Goal: Transaction & Acquisition: Purchase product/service

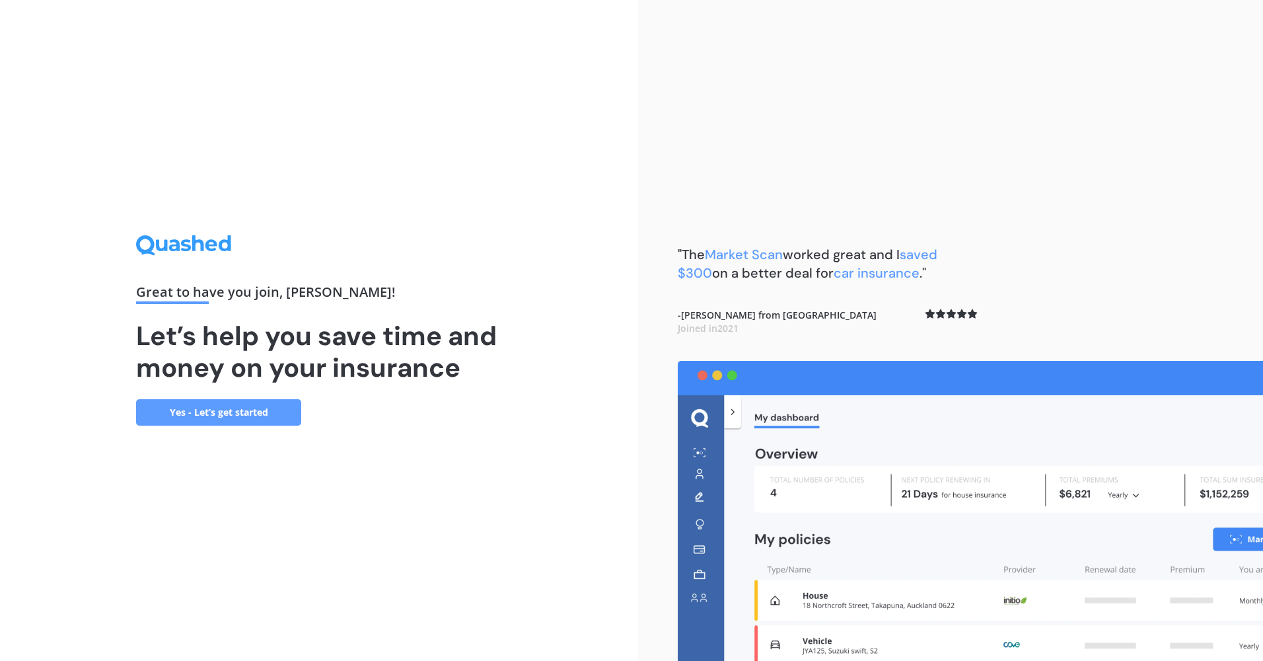
click at [246, 410] on link "Yes - Let’s get started" at bounding box center [218, 412] width 165 height 26
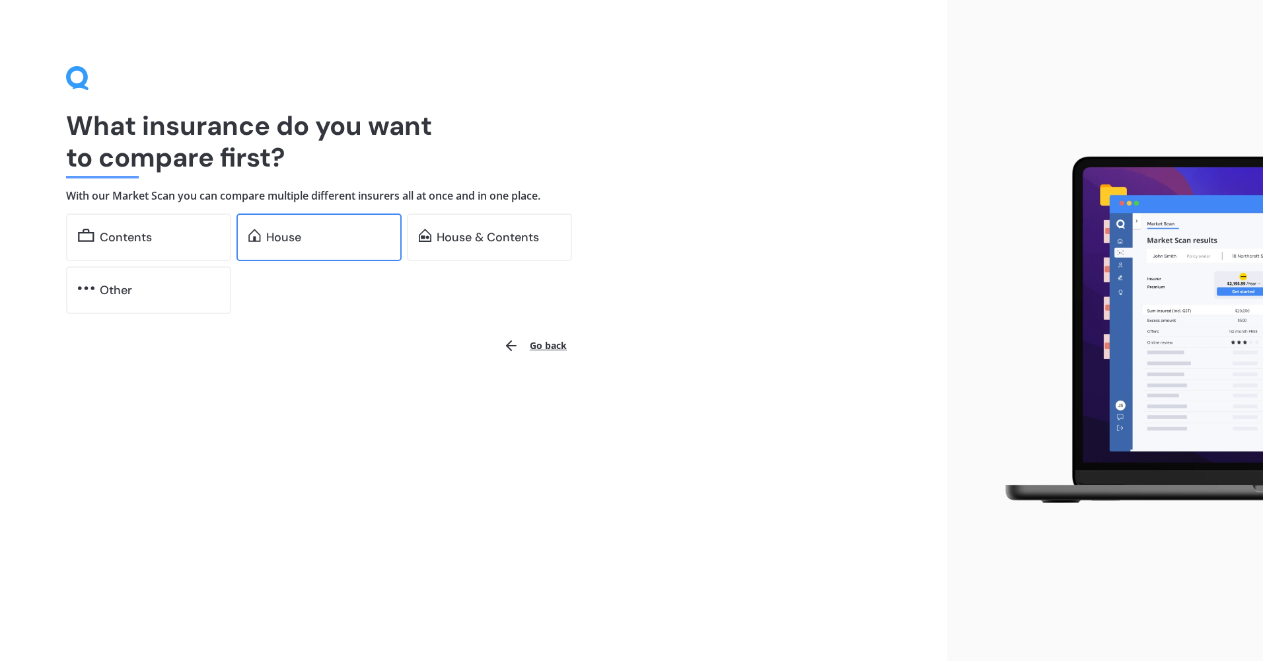
click at [342, 242] on div "House" at bounding box center [328, 237] width 124 height 13
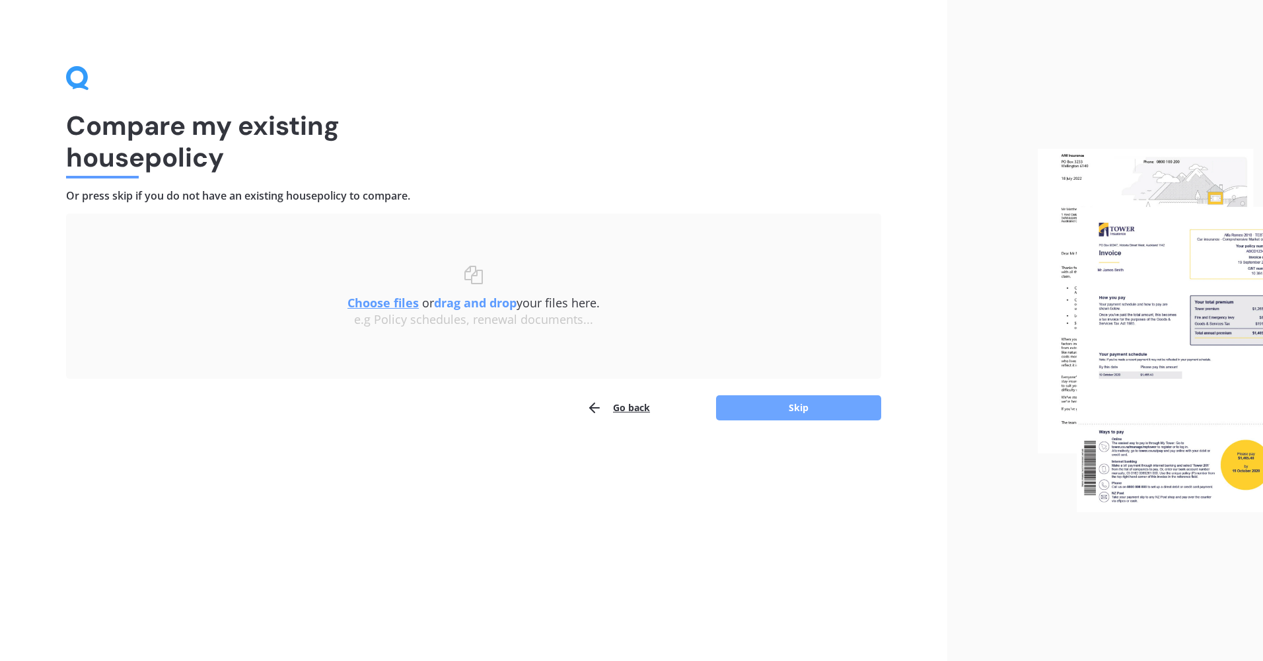
click at [723, 402] on button "Skip" at bounding box center [798, 407] width 165 height 25
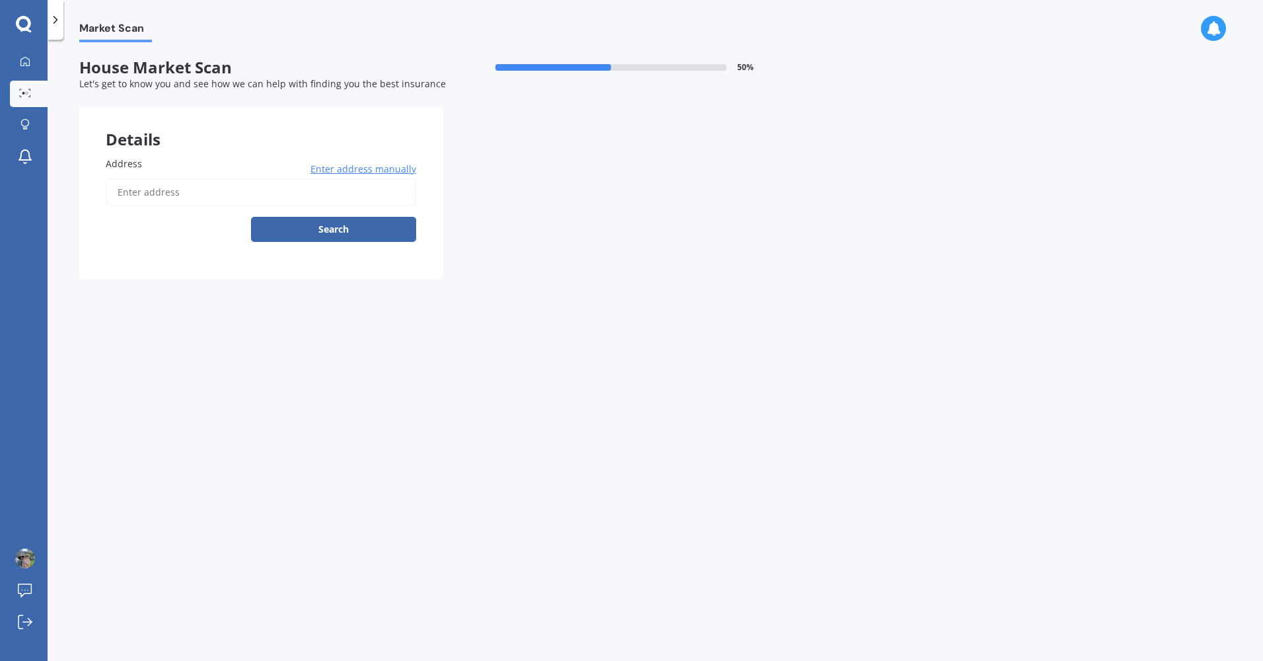
click at [281, 195] on input "Address" at bounding box center [261, 192] width 310 height 28
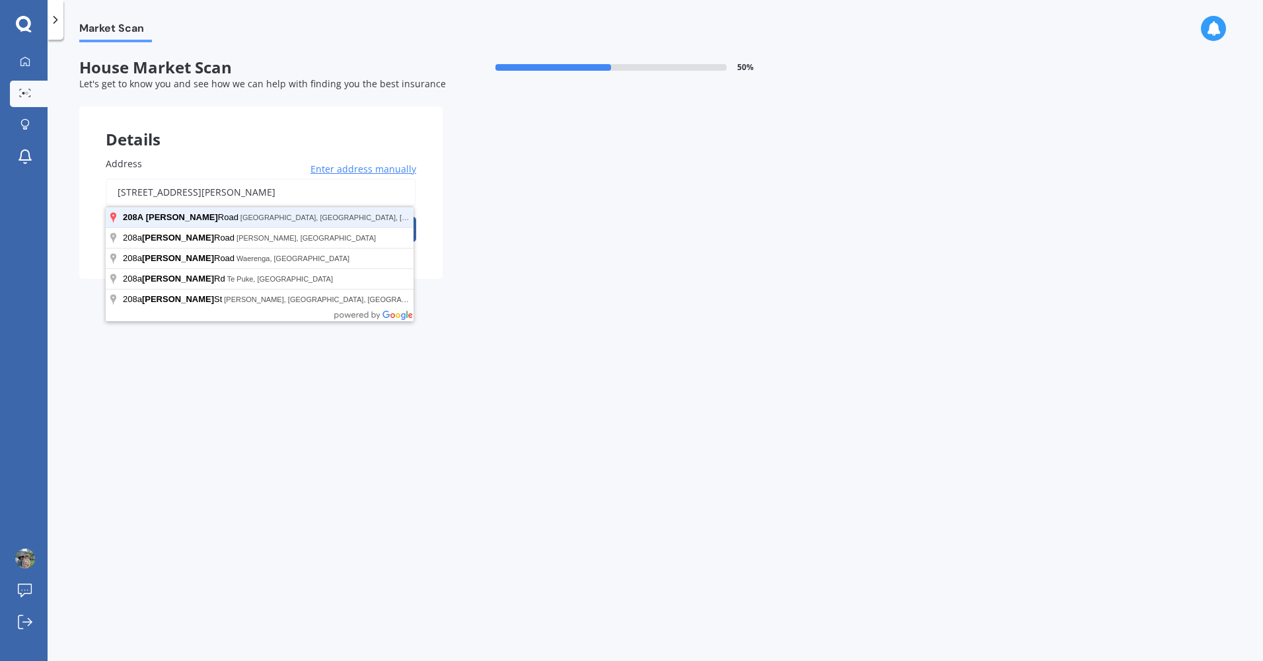
click at [251, 217] on button "Search" at bounding box center [333, 229] width 165 height 25
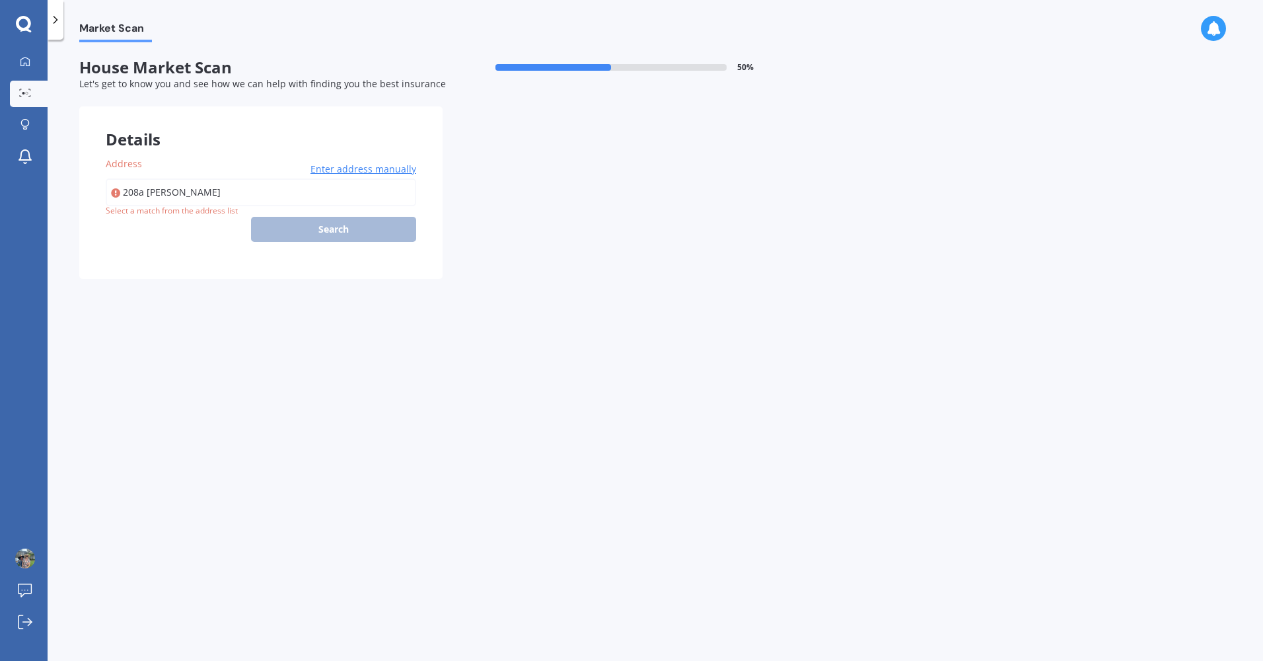
type input "[STREET_ADDRESS][PERSON_NAME]"
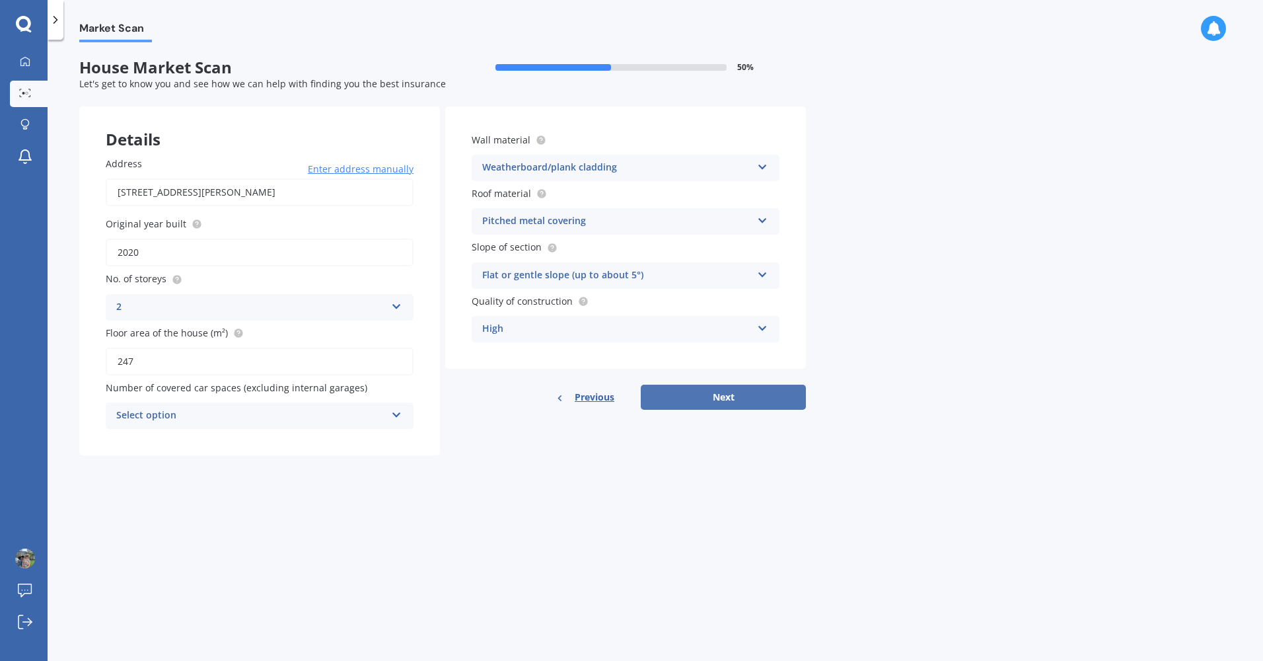
click at [657, 404] on button "Next" at bounding box center [723, 396] width 165 height 25
click at [390, 418] on div "Select option 0 1 2 3 4 5+" at bounding box center [260, 415] width 308 height 26
click at [354, 451] on div "0" at bounding box center [259, 441] width 305 height 24
click at [672, 405] on button "Next" at bounding box center [723, 396] width 165 height 25
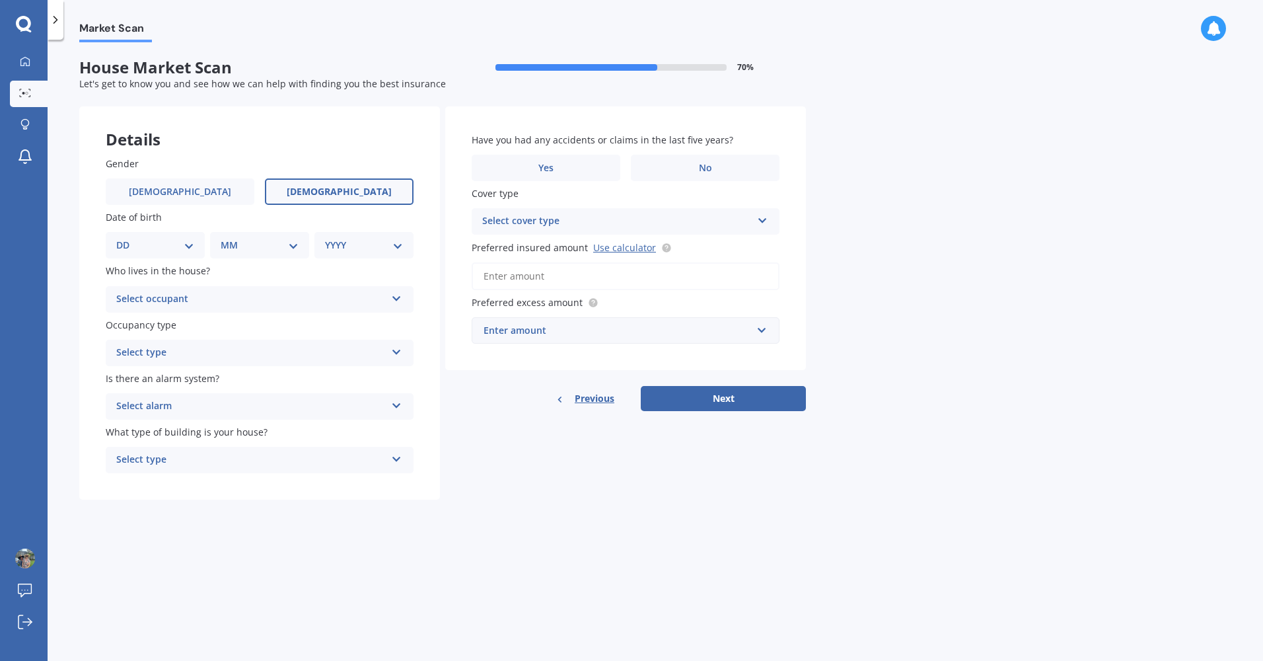
click at [321, 197] on label "[DEMOGRAPHIC_DATA]" at bounding box center [339, 191] width 149 height 26
click at [0, 0] on input "[DEMOGRAPHIC_DATA]" at bounding box center [0, 0] width 0 height 0
click at [198, 236] on div "DD 01 02 03 04 05 06 07 08 09 10 11 12 13 14 15 16 17 18 19 20 21 22 23 24 25 2…" at bounding box center [155, 245] width 99 height 26
click at [188, 246] on select "DD 01 02 03 04 05 06 07 08 09 10 11 12 13 14 15 16 17 18 19 20 21 22 23 24 25 2…" at bounding box center [155, 245] width 78 height 15
select select "12"
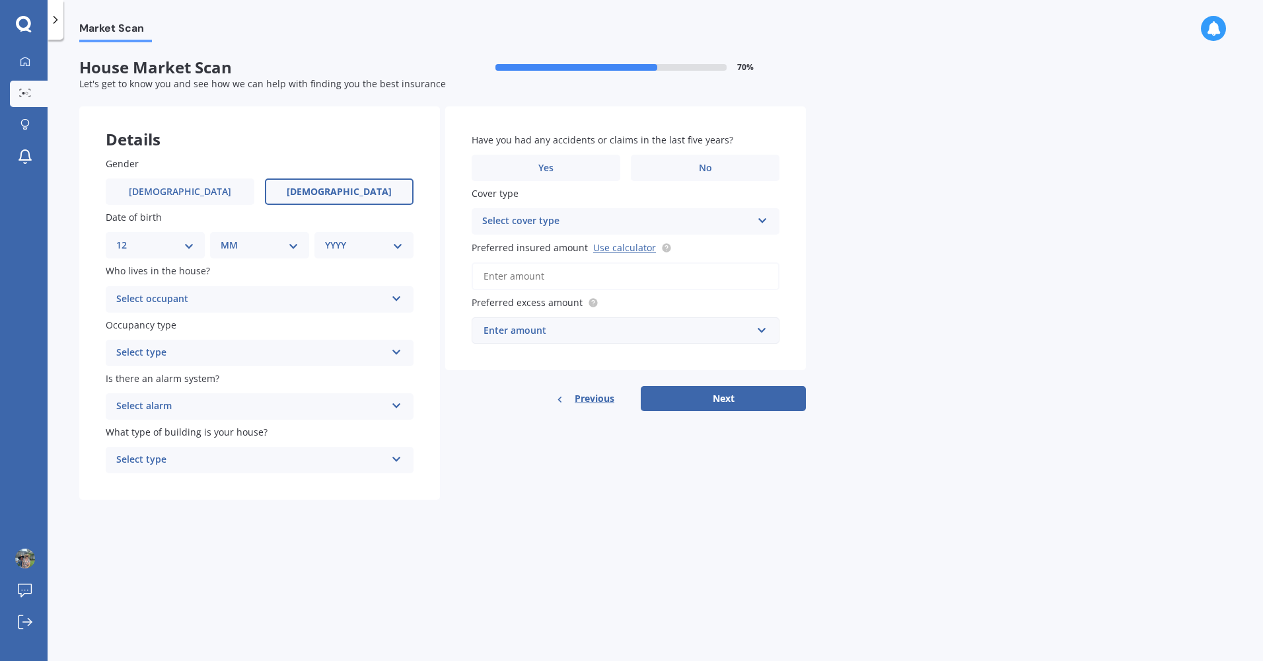
click at [127, 238] on select "DD 01 02 03 04 05 06 07 08 09 10 11 12 13 14 15 16 17 18 19 20 21 22 23 24 25 2…" at bounding box center [155, 245] width 78 height 15
click at [244, 250] on select "MM 01 02 03 04 05 06 07 08 09 10 11 12" at bounding box center [262, 245] width 73 height 15
select select "03"
click at [226, 238] on select "MM 01 02 03 04 05 06 07 08 09 10 11 12" at bounding box center [262, 245] width 73 height 15
click at [345, 252] on select "YYYY 2009 2008 2007 2006 2005 2004 2003 2002 2001 2000 1999 1998 1997 1996 1995…" at bounding box center [361, 245] width 73 height 15
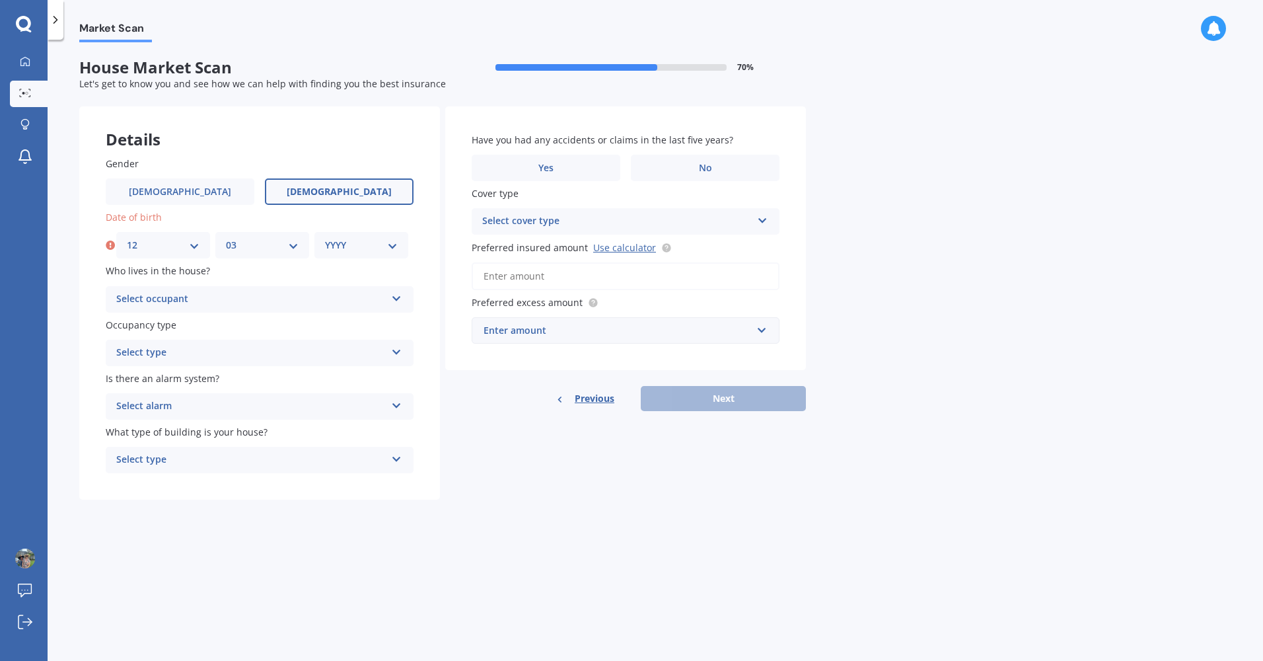
select select "1985"
click at [325, 238] on select "YYYY 2009 2008 2007 2006 2005 2004 2003 2002 2001 2000 1999 1998 1997 1996 1995…" at bounding box center [361, 245] width 73 height 15
click at [270, 301] on div "Select occupant" at bounding box center [251, 299] width 270 height 16
click at [226, 326] on div "Owner" at bounding box center [259, 325] width 307 height 24
click at [201, 351] on div "Select type" at bounding box center [251, 353] width 270 height 16
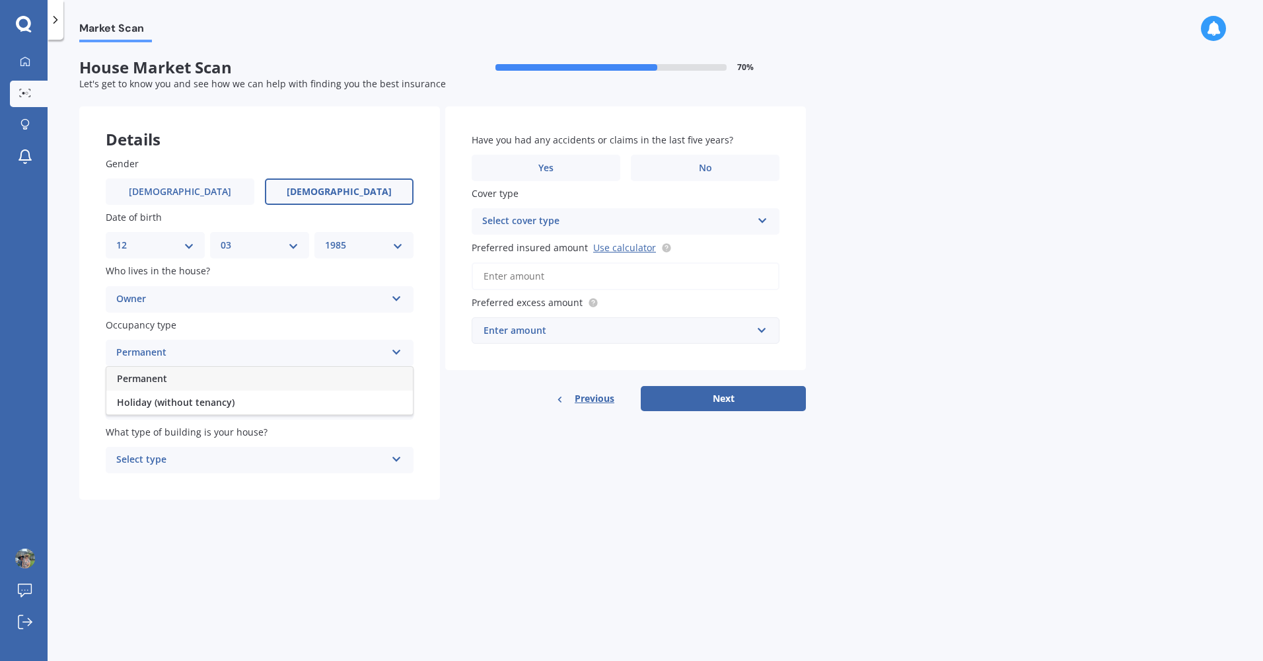
click at [178, 377] on div "Permanent" at bounding box center [259, 379] width 307 height 24
click at [155, 406] on div "Select alarm" at bounding box center [251, 406] width 270 height 16
click at [149, 437] on span "Yes, monitored" at bounding box center [151, 431] width 69 height 13
click at [143, 460] on div "Select type" at bounding box center [251, 460] width 270 height 16
click at [143, 482] on span "Freestanding" at bounding box center [146, 485] width 59 height 13
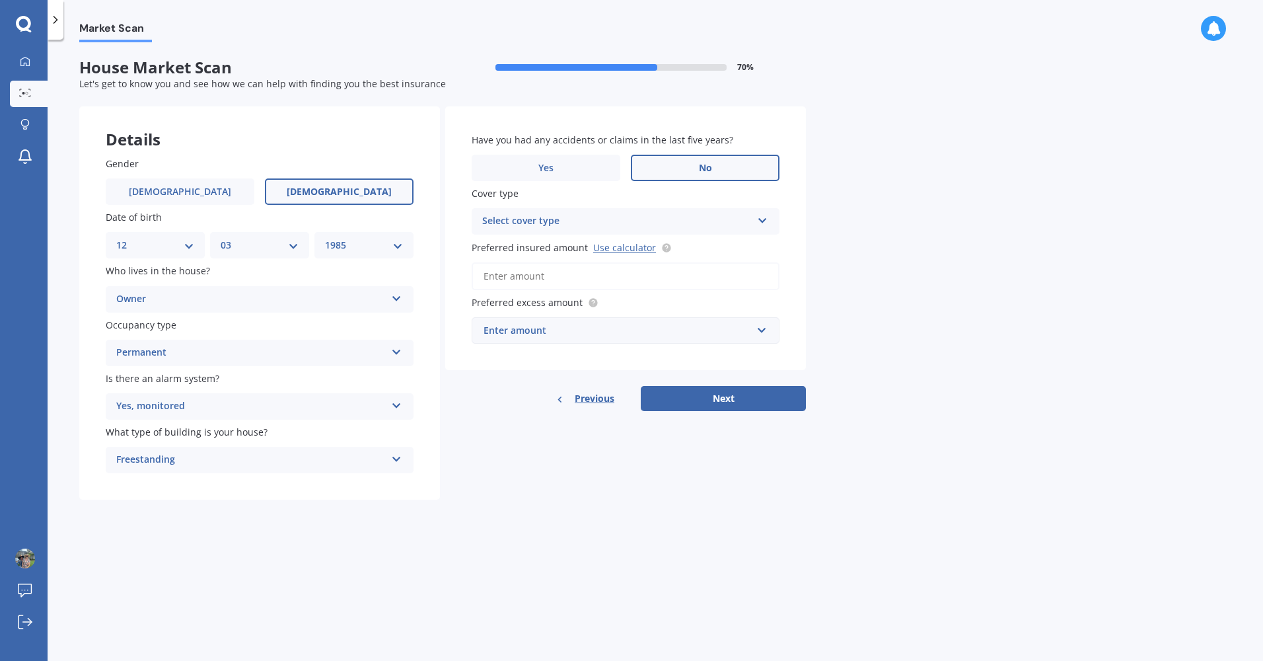
click at [657, 169] on label "No" at bounding box center [705, 168] width 149 height 26
click at [0, 0] on input "No" at bounding box center [0, 0] width 0 height 0
click at [589, 223] on div "Select cover type" at bounding box center [617, 221] width 270 height 16
click at [566, 243] on div "High" at bounding box center [625, 247] width 307 height 24
click at [553, 274] on input "Preferred insured amount Use calculator" at bounding box center [626, 276] width 308 height 28
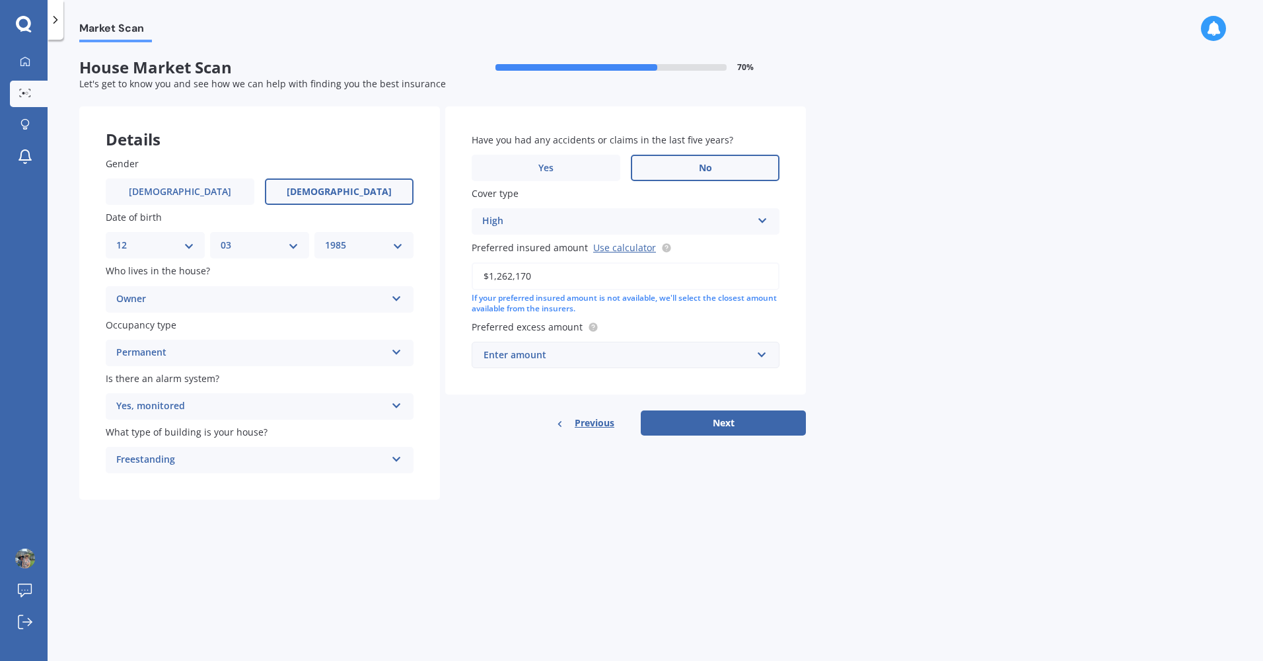
type input "$1,262,170"
click at [601, 358] on div "Enter amount" at bounding box center [618, 354] width 268 height 15
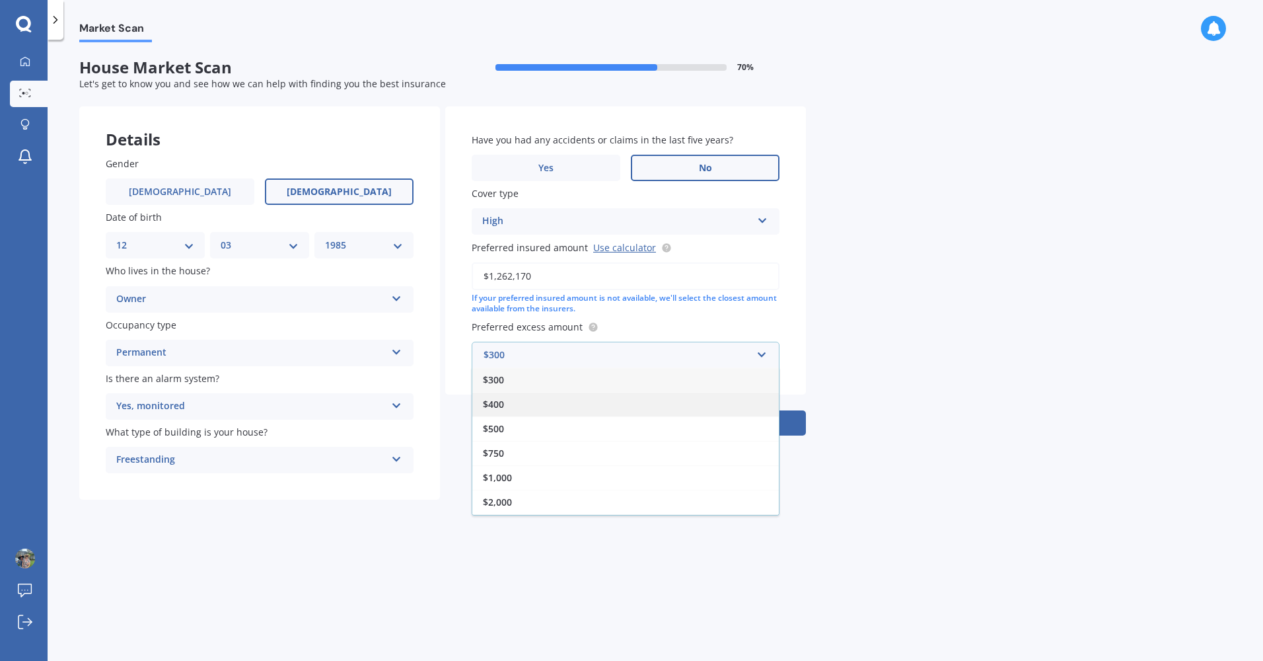
click at [517, 402] on div "$400" at bounding box center [625, 404] width 307 height 24
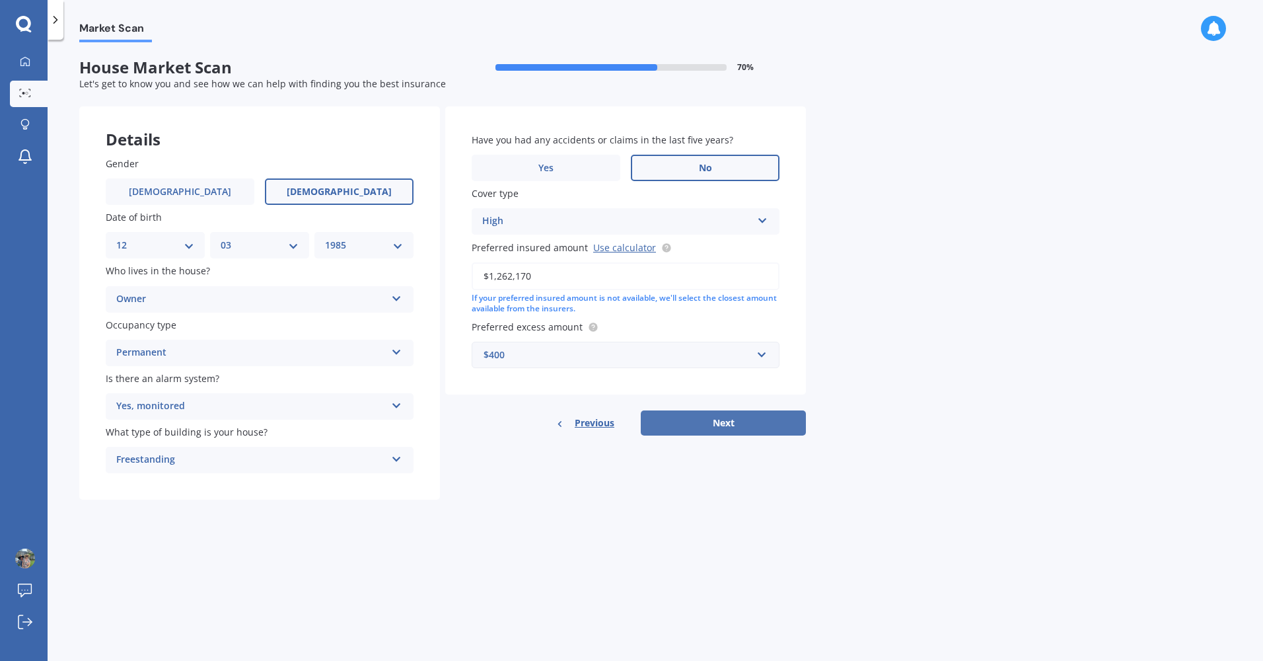
click at [708, 429] on button "Next" at bounding box center [723, 422] width 165 height 25
select select "12"
select select "03"
select select "1985"
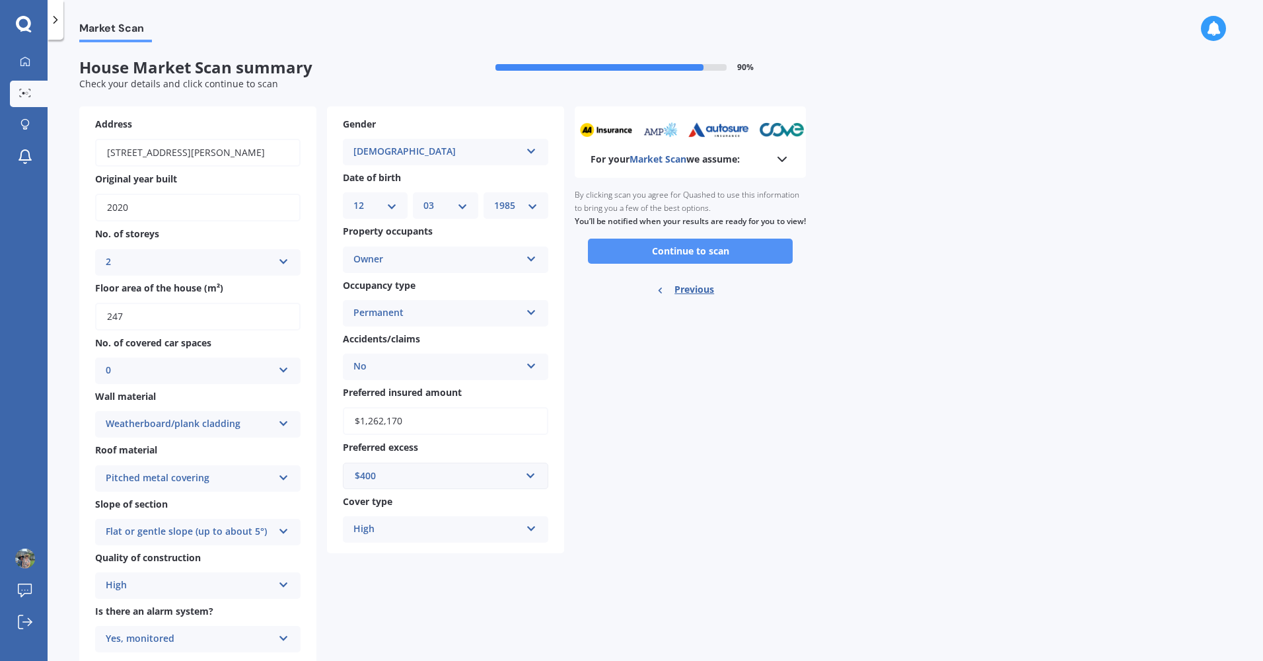
click at [694, 264] on button "Continue to scan" at bounding box center [690, 250] width 205 height 25
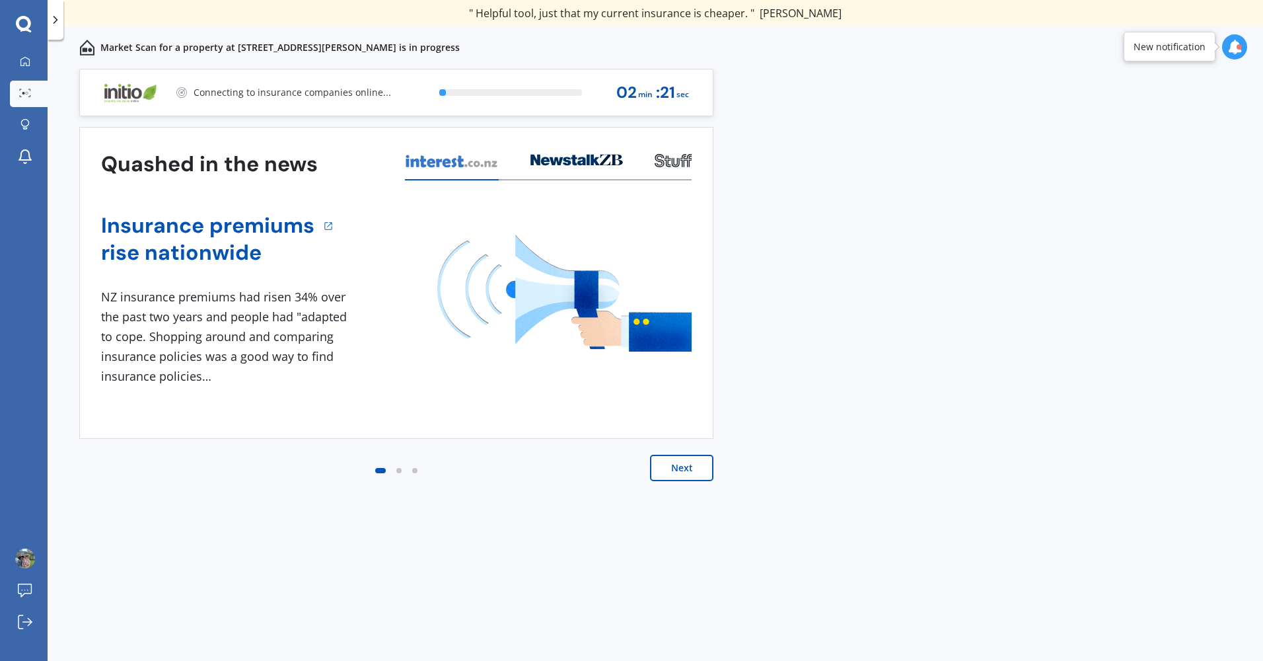
click at [680, 465] on button "Next" at bounding box center [681, 467] width 63 height 26
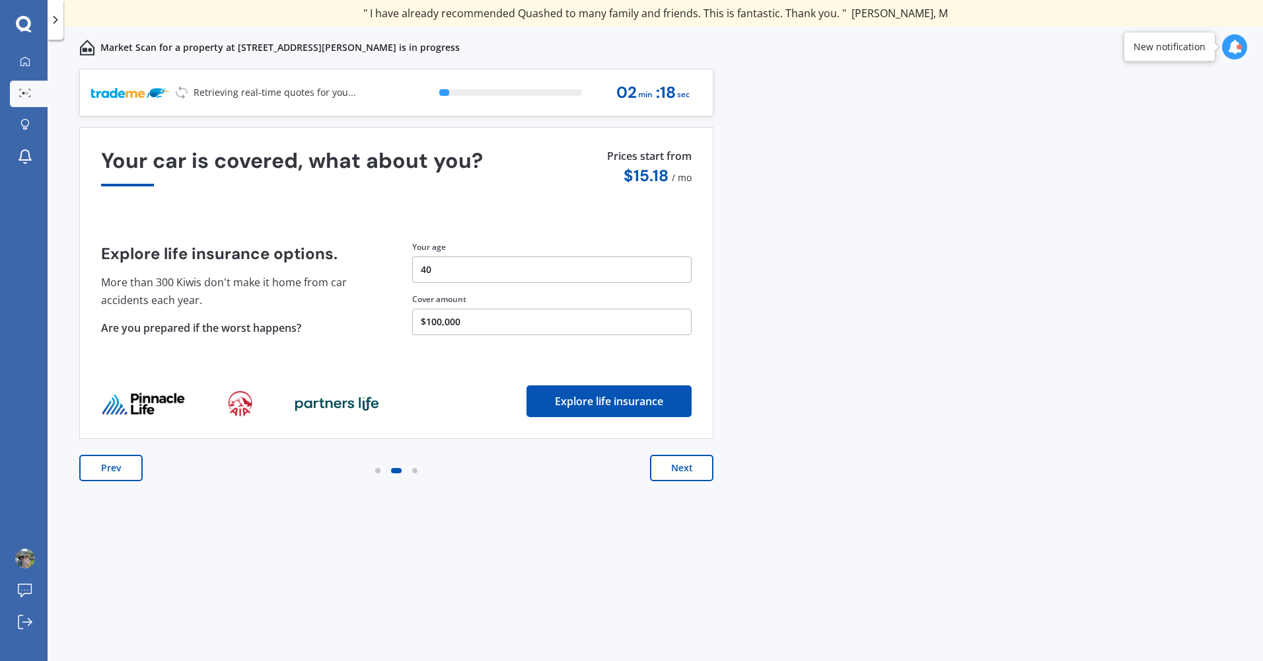
click at [680, 465] on button "Next" at bounding box center [681, 467] width 63 height 26
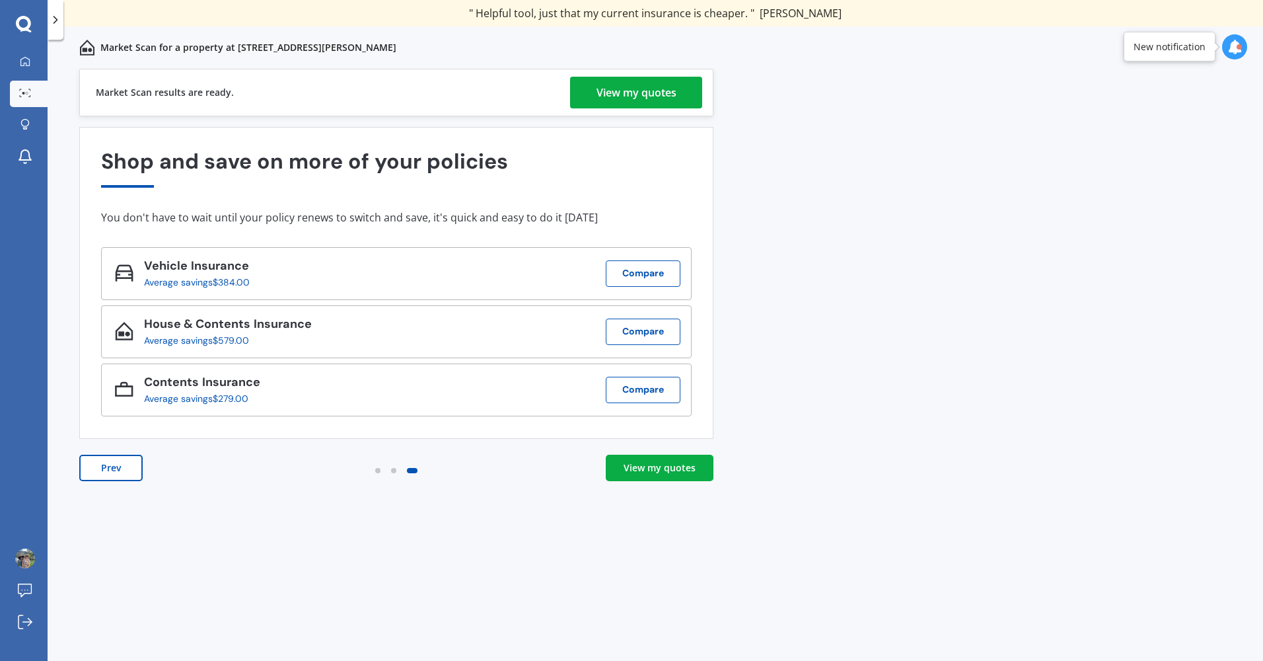
click at [680, 465] on div "View my quotes" at bounding box center [660, 467] width 72 height 13
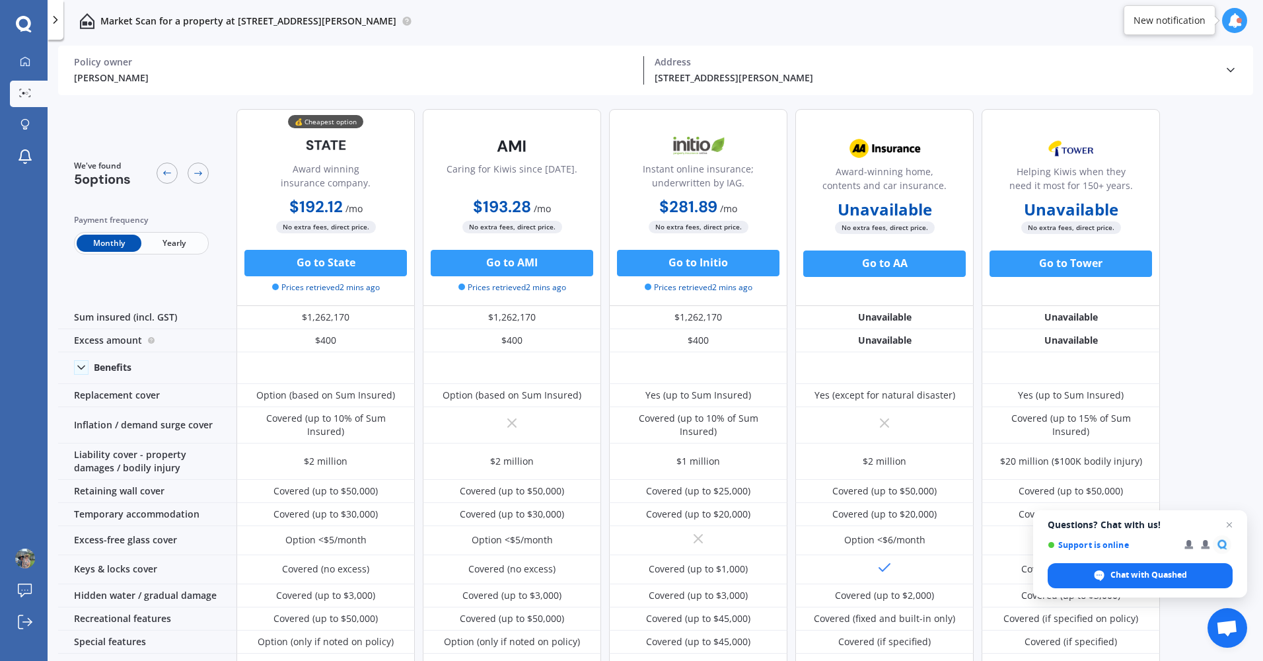
click at [194, 236] on span "Yearly" at bounding box center [173, 243] width 65 height 17
click at [468, 73] on div "[PERSON_NAME]" at bounding box center [353, 78] width 559 height 14
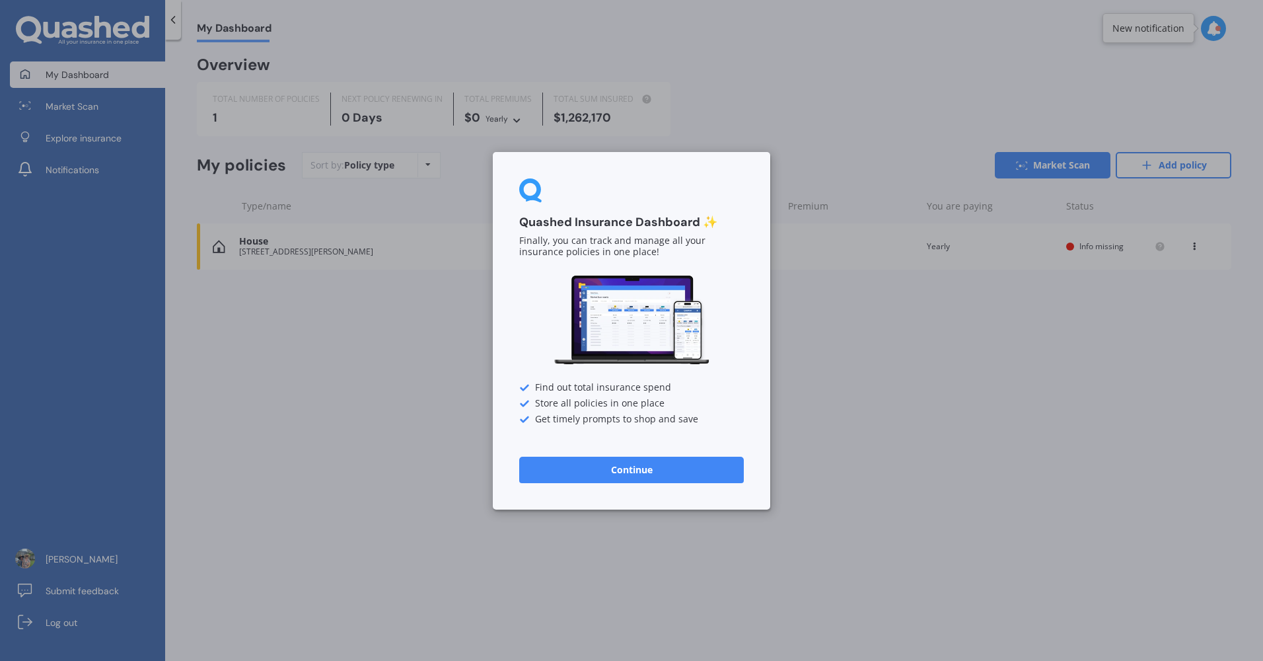
click at [674, 476] on button "Continue" at bounding box center [631, 469] width 225 height 26
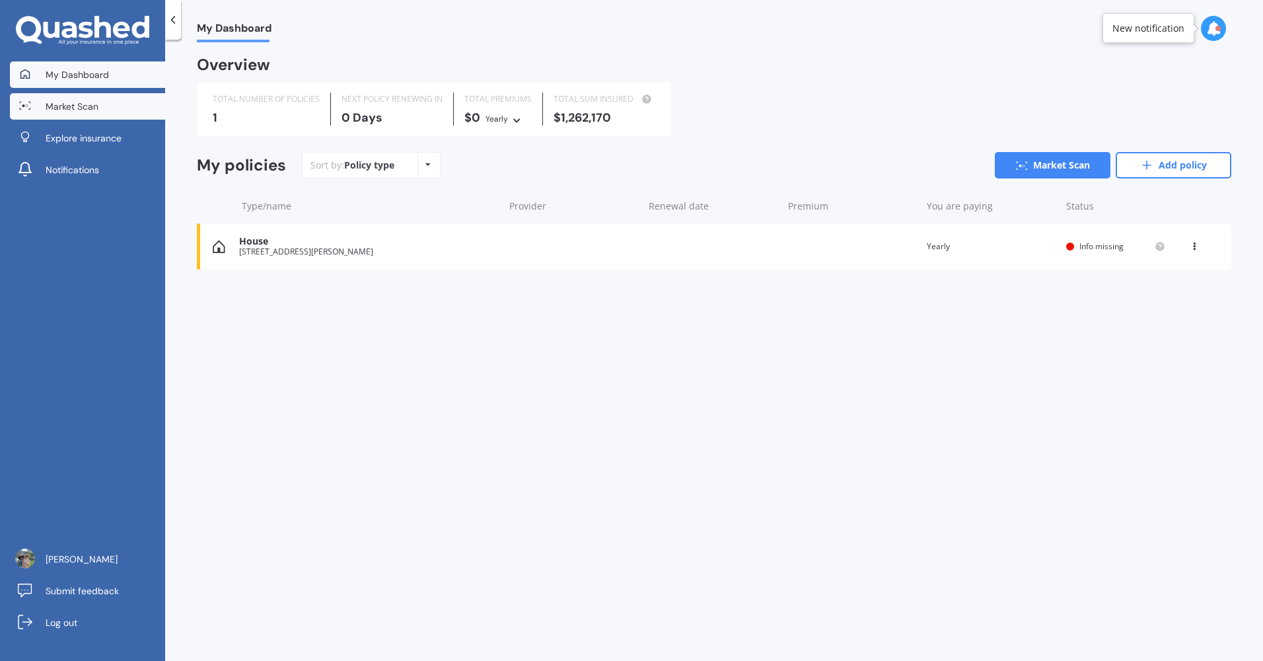
click at [114, 107] on link "Market Scan" at bounding box center [87, 106] width 155 height 26
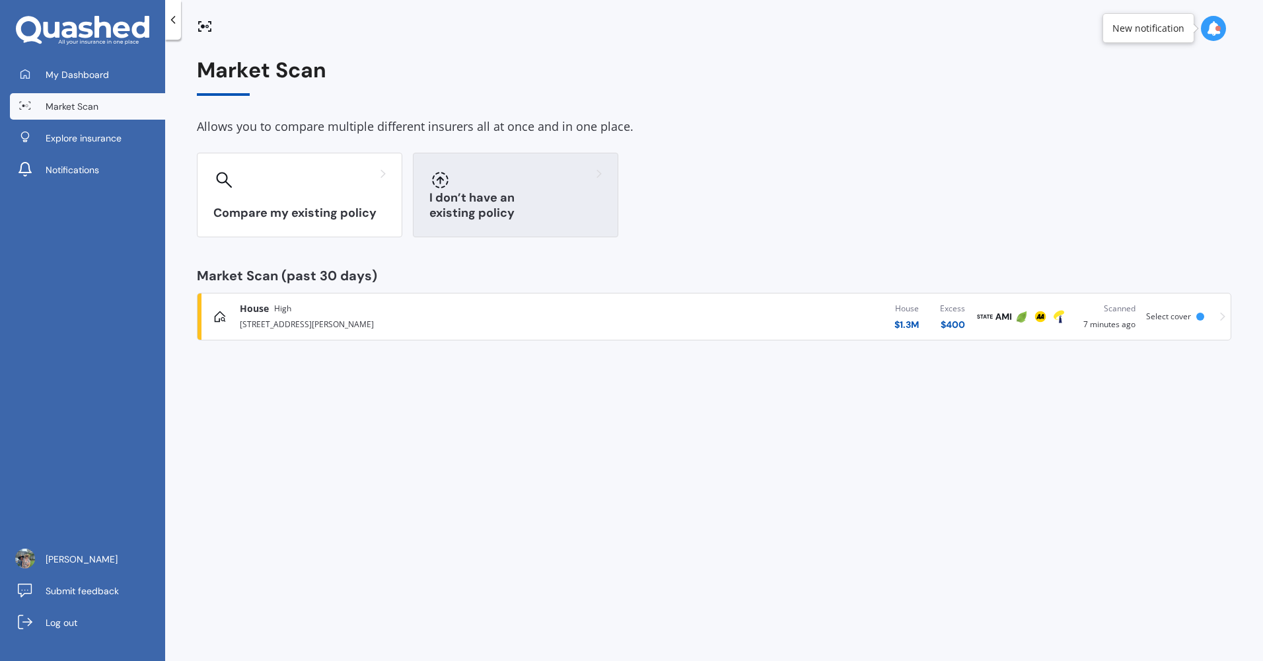
click at [421, 180] on div "I don’t have an existing policy" at bounding box center [515, 195] width 205 height 85
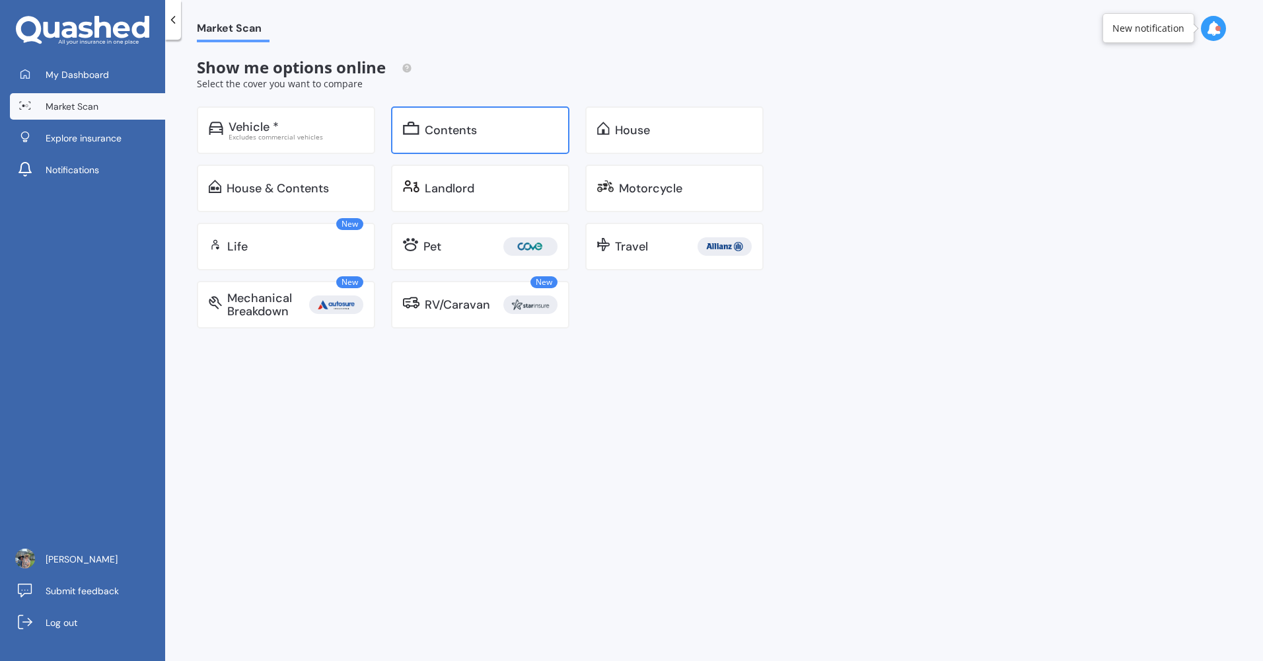
click at [435, 148] on div "Contents" at bounding box center [480, 130] width 178 height 48
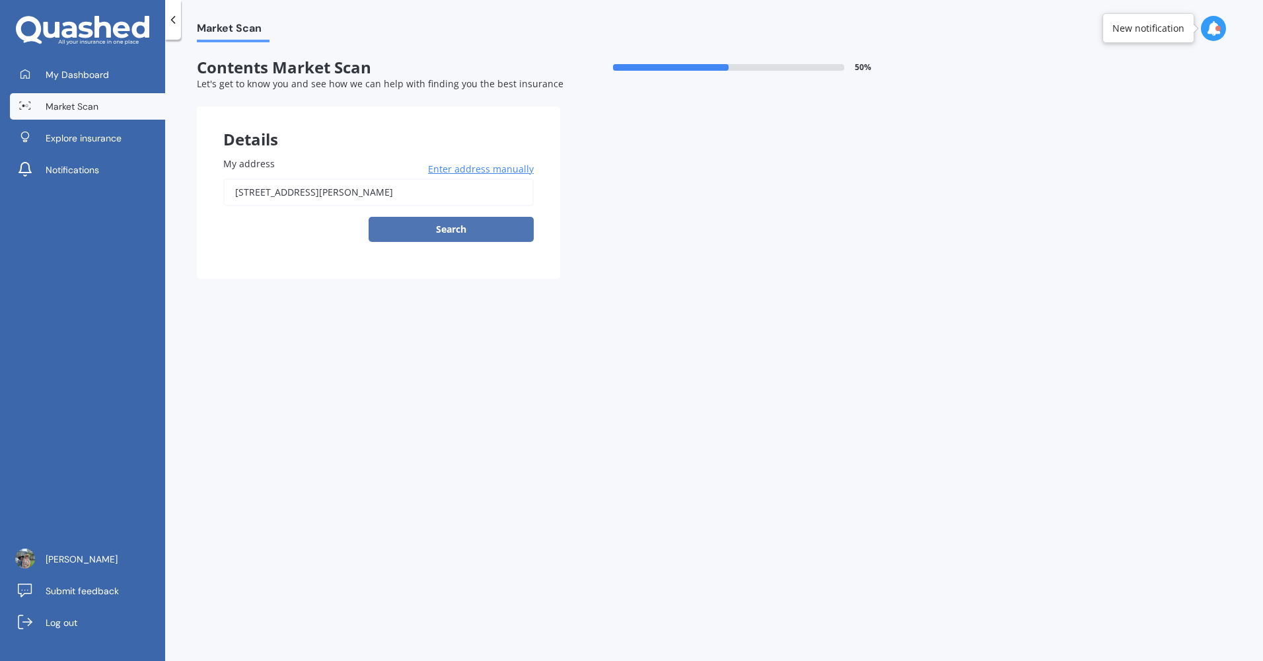
click at [406, 233] on button "Search" at bounding box center [451, 229] width 165 height 25
type input "[STREET_ADDRESS][PERSON_NAME]"
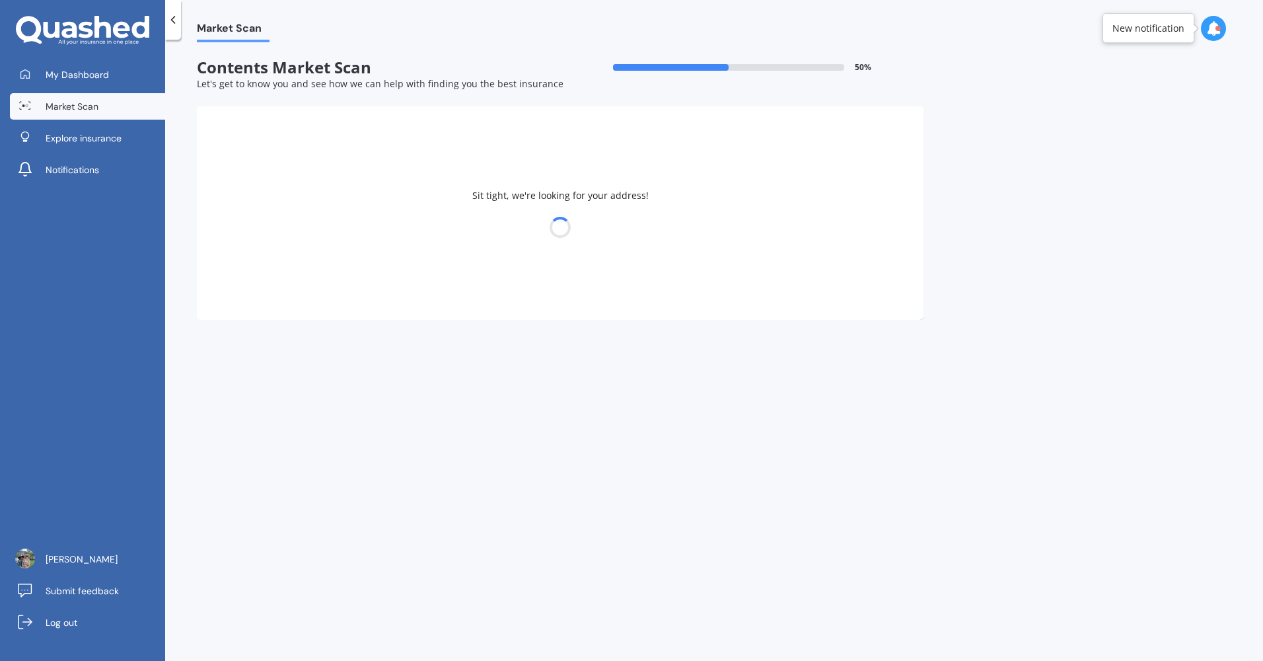
select select "12"
select select "03"
select select "1985"
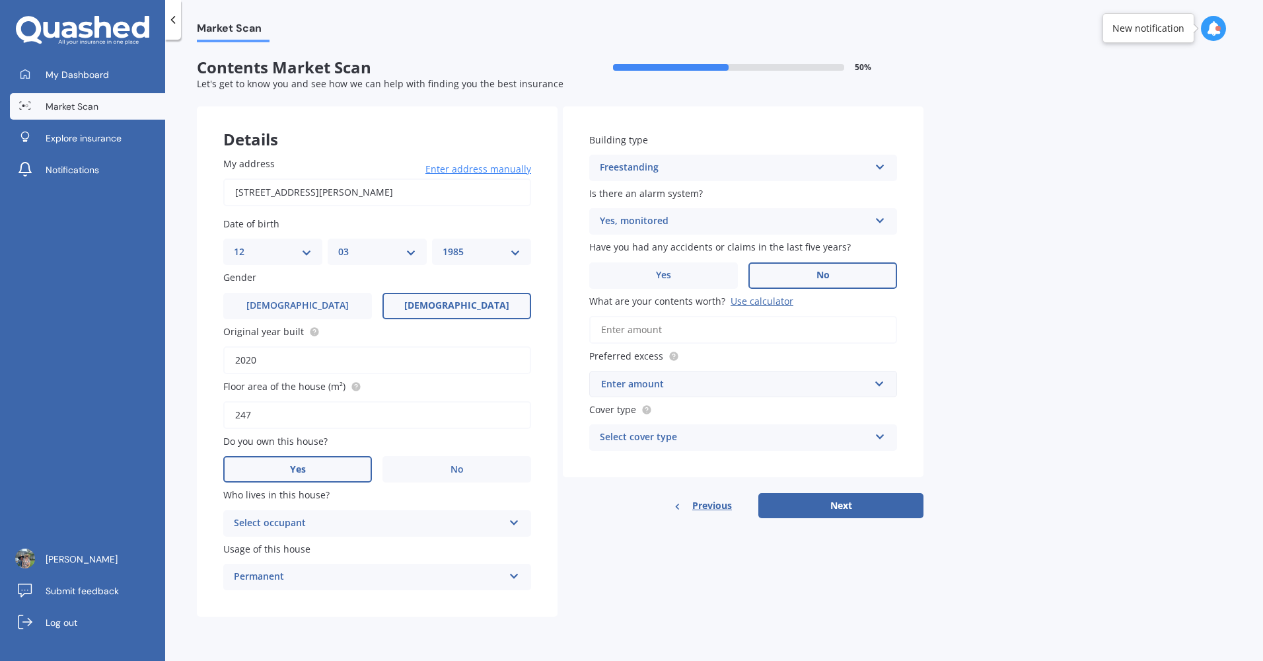
click at [478, 525] on div "Select occupant" at bounding box center [369, 523] width 270 height 16
click at [435, 553] on div "Owner" at bounding box center [377, 549] width 307 height 24
click at [726, 392] on input "text" at bounding box center [739, 383] width 296 height 25
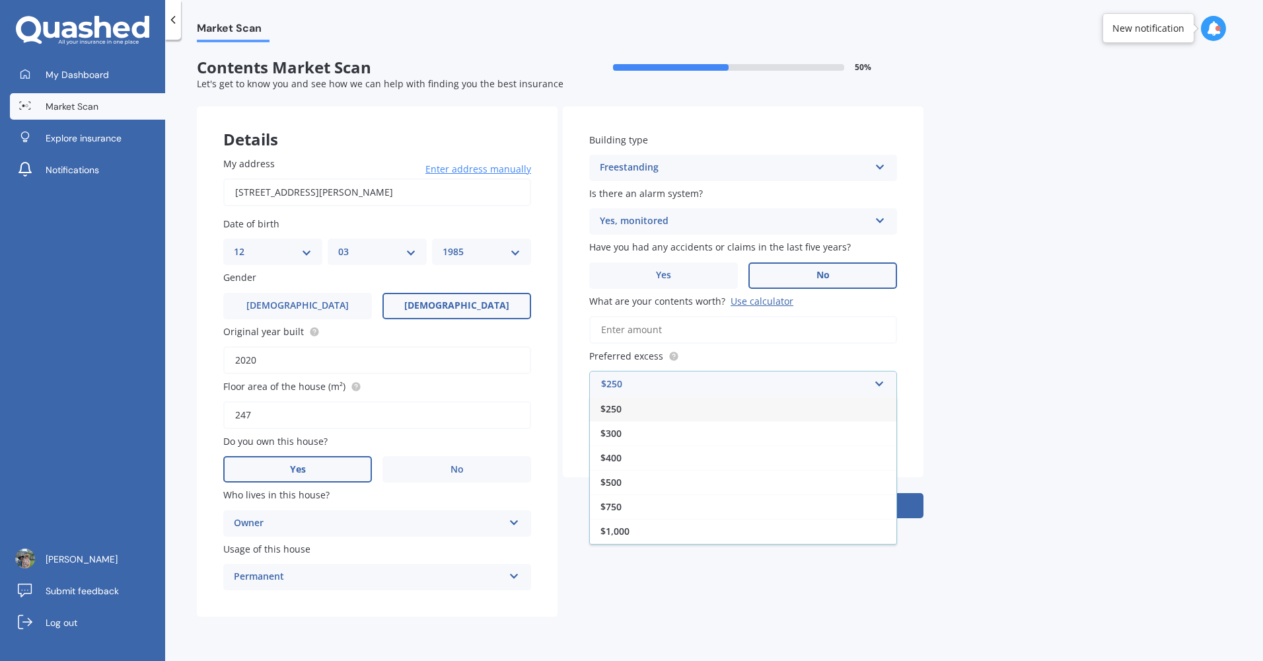
click at [707, 404] on div "$250" at bounding box center [743, 408] width 307 height 24
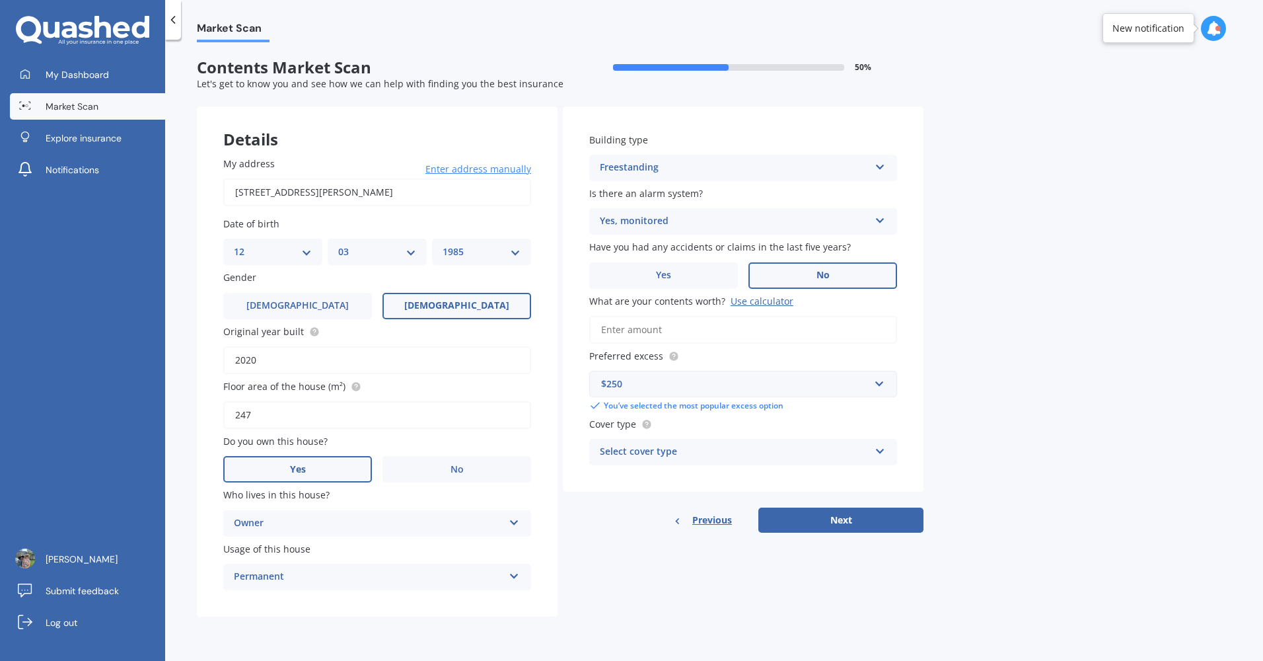
click at [739, 458] on div "Select cover type" at bounding box center [735, 452] width 270 height 16
click at [708, 472] on div "High" at bounding box center [743, 478] width 307 height 24
click at [776, 515] on button "Next" at bounding box center [840, 519] width 165 height 25
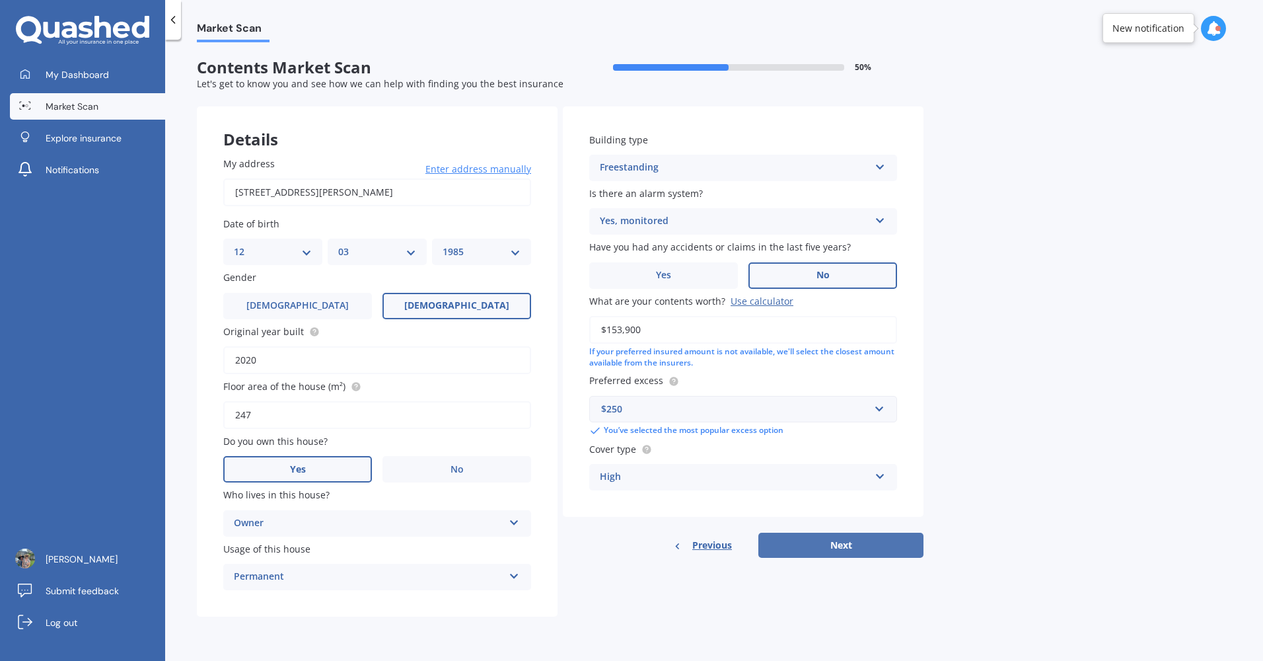
type input "$153,900"
click at [792, 546] on button "Next" at bounding box center [840, 544] width 165 height 25
select select "12"
select select "03"
select select "1985"
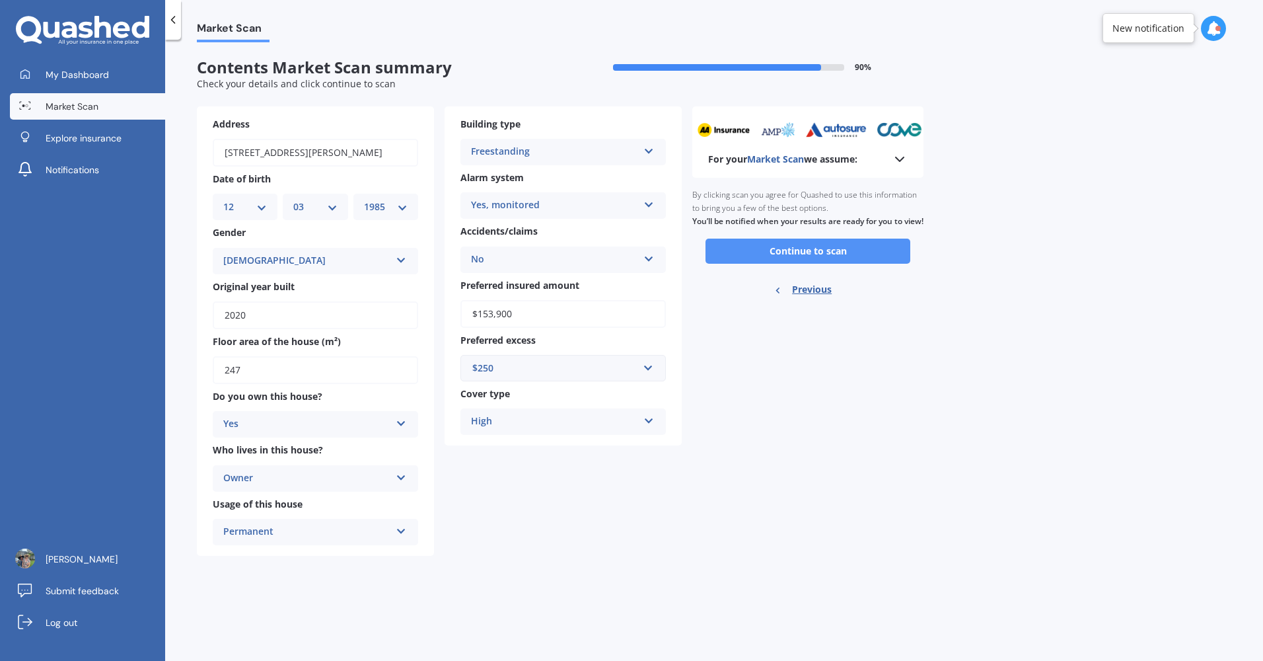
click at [828, 264] on button "Continue to scan" at bounding box center [807, 250] width 205 height 25
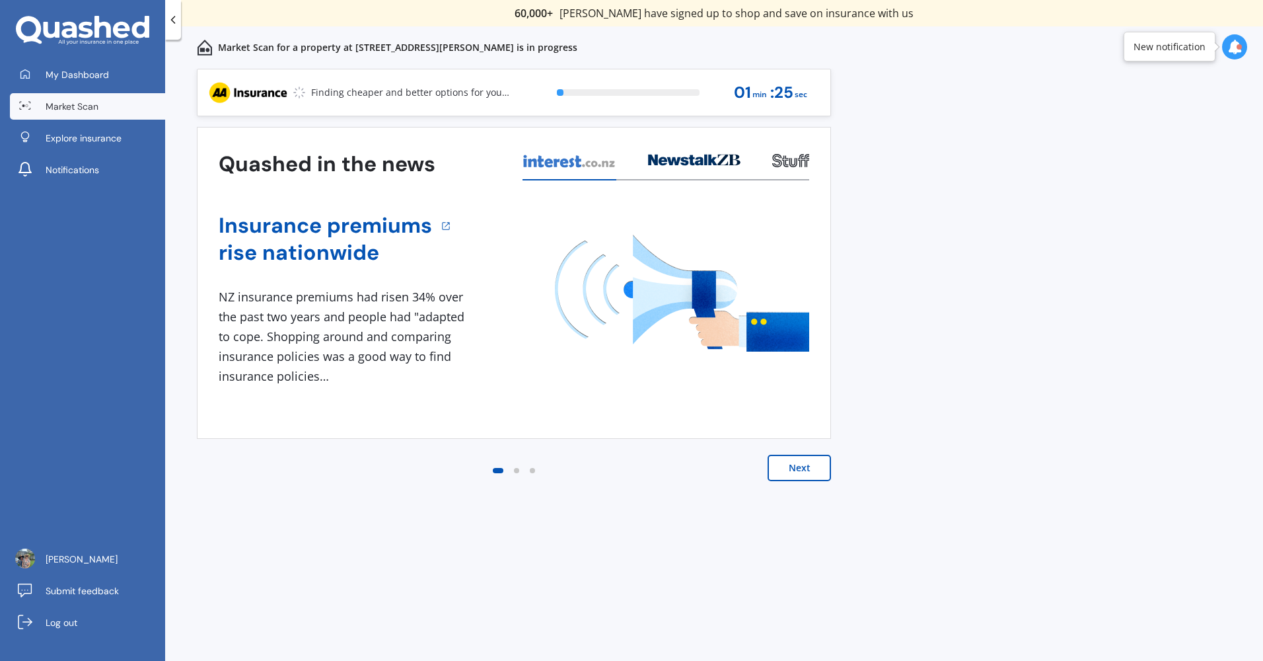
click at [784, 464] on button "Next" at bounding box center [799, 467] width 63 height 26
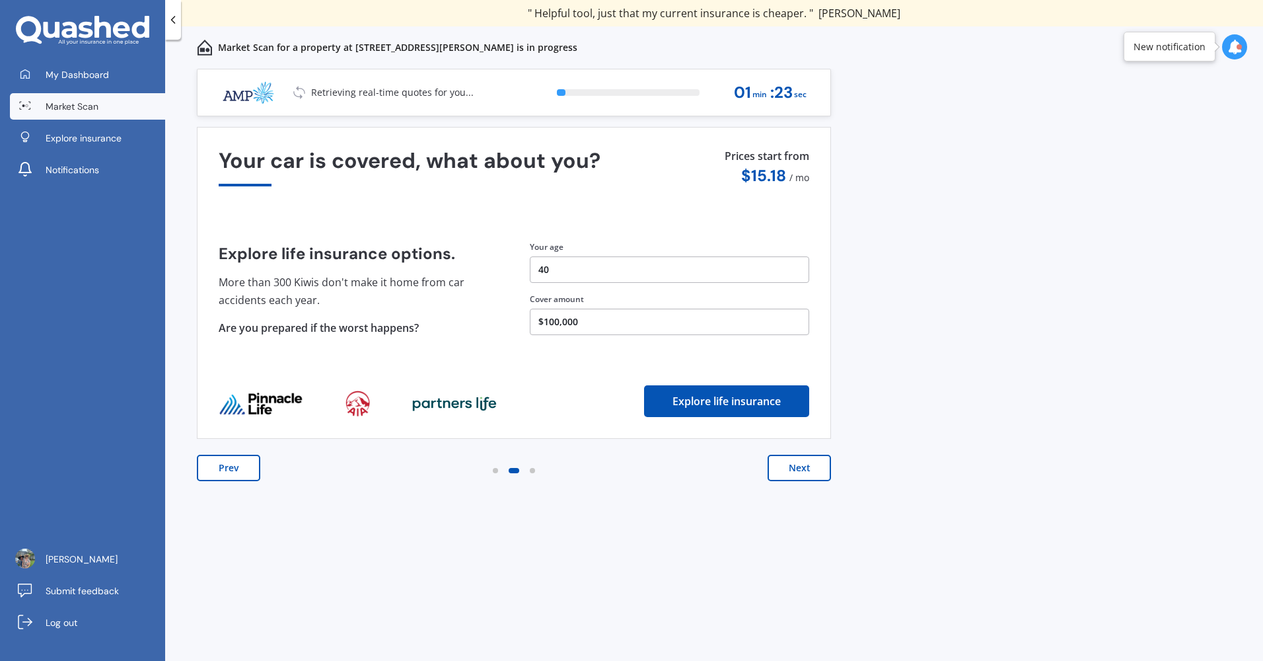
click at [784, 464] on button "Next" at bounding box center [799, 467] width 63 height 26
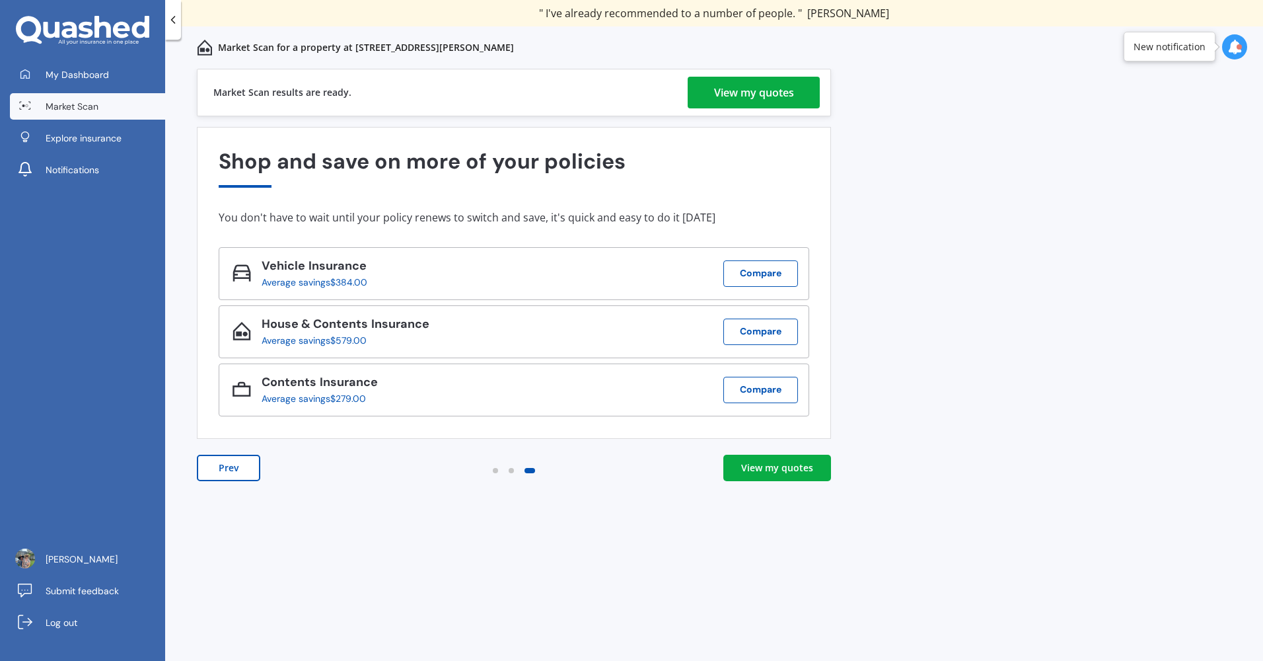
drag, startPoint x: 784, startPoint y: 464, endPoint x: 774, endPoint y: 466, distance: 10.0
click at [774, 466] on div "View my quotes" at bounding box center [777, 467] width 72 height 13
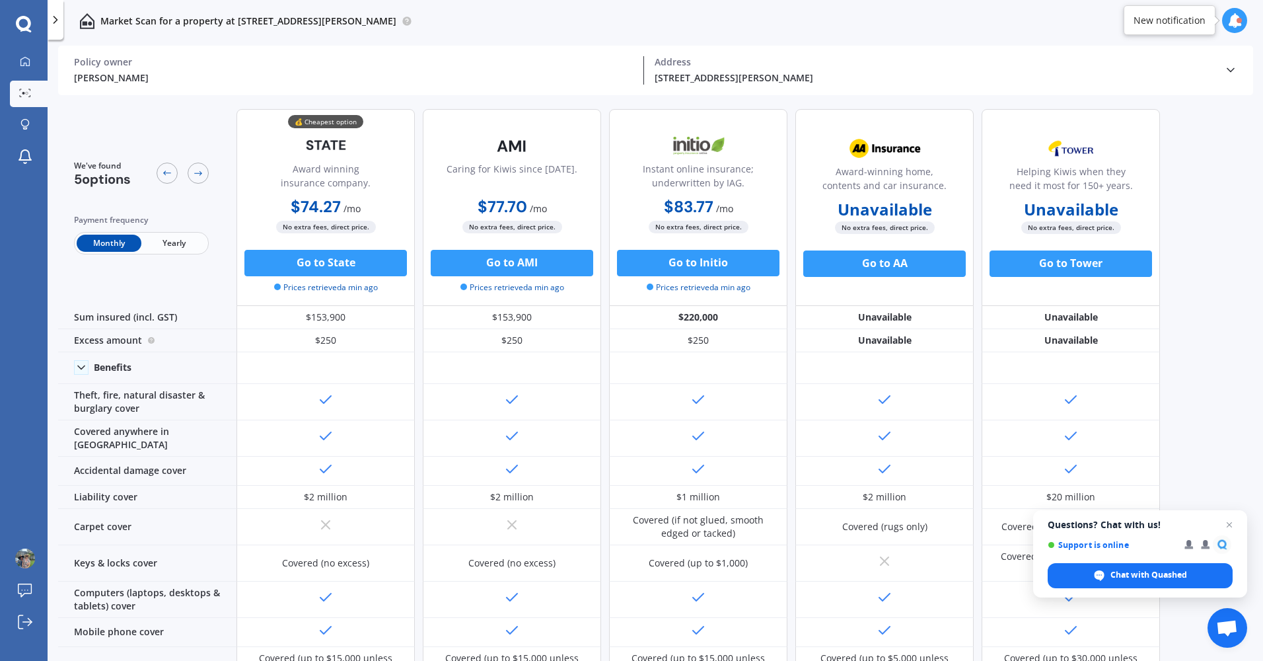
click at [188, 242] on span "Yearly" at bounding box center [173, 243] width 65 height 17
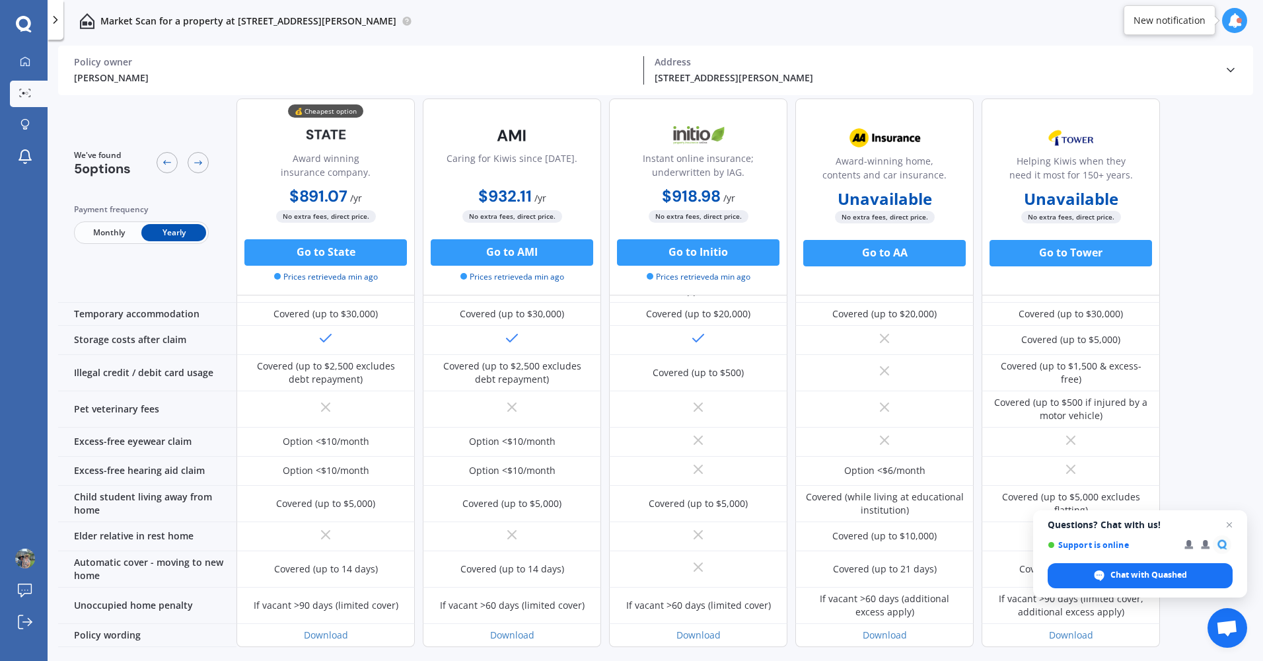
scroll to position [822, 0]
click at [372, 255] on button "Go to State" at bounding box center [325, 252] width 162 height 26
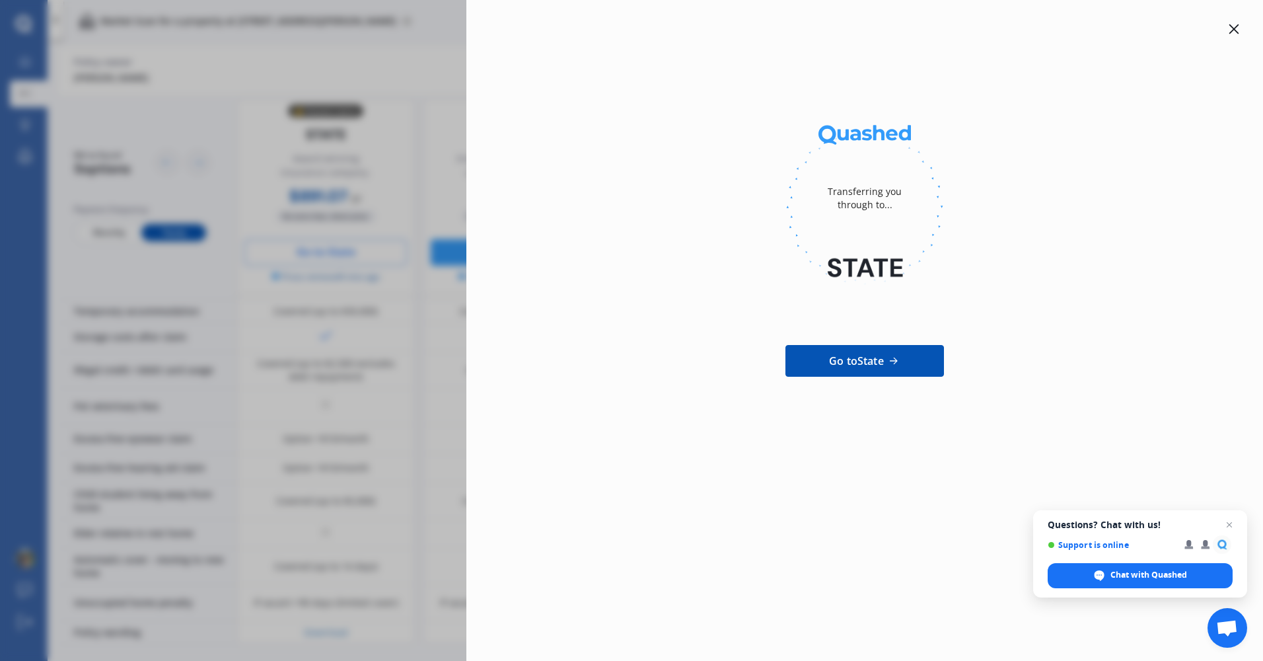
click at [809, 355] on link "Go to State" at bounding box center [864, 361] width 159 height 32
